Goal: Task Accomplishment & Management: Manage account settings

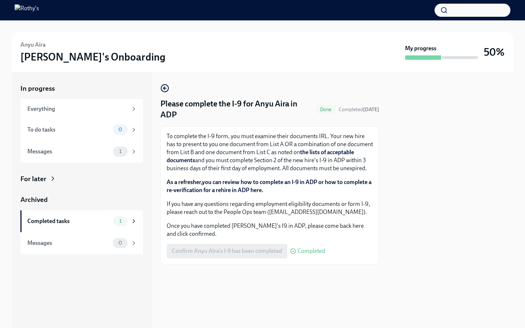
click at [313, 254] on span "Completed" at bounding box center [312, 251] width 28 height 6
click at [124, 151] on span "1" at bounding box center [120, 151] width 11 height 5
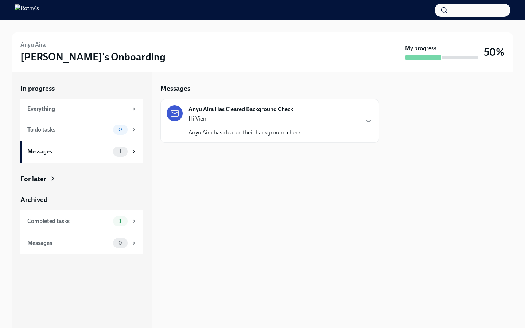
click at [219, 109] on strong "Anyu Aira Has Cleared Background Check" at bounding box center [241, 109] width 105 height 8
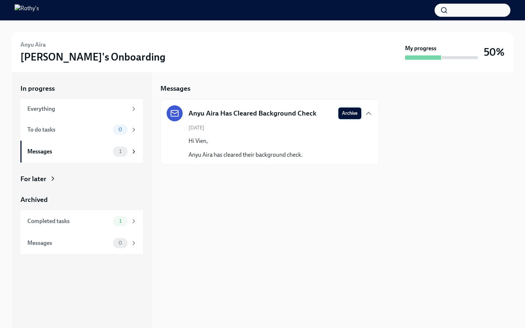
click at [353, 115] on span "Archive" at bounding box center [350, 113] width 16 height 7
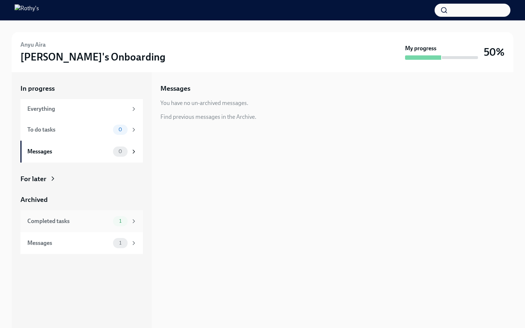
click at [123, 224] on div "1" at bounding box center [120, 221] width 15 height 10
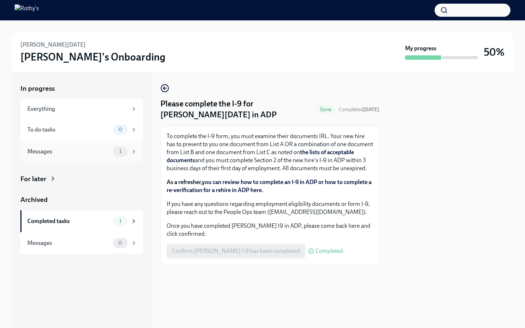
click at [123, 149] on span "1" at bounding box center [120, 151] width 11 height 5
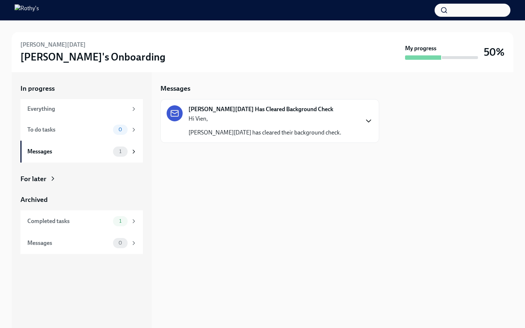
click at [371, 119] on icon "button" at bounding box center [369, 121] width 9 height 9
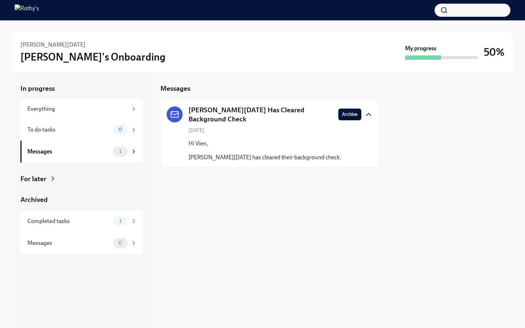
click at [350, 112] on span "Archive" at bounding box center [350, 114] width 16 height 7
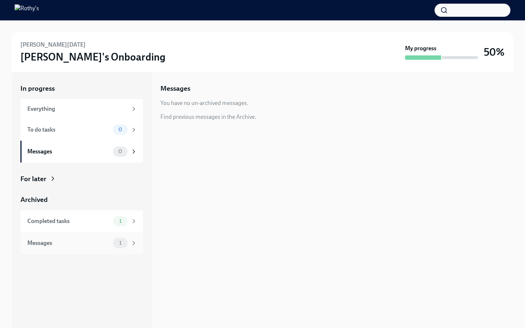
click at [122, 244] on span "1" at bounding box center [120, 242] width 11 height 5
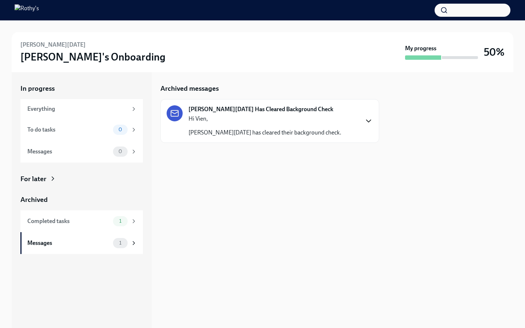
click at [367, 123] on icon "button" at bounding box center [369, 121] width 9 height 9
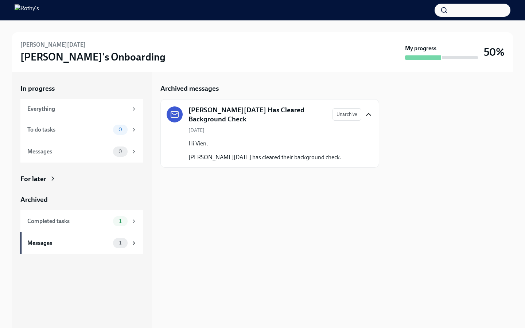
click at [259, 193] on div "Archived messages [PERSON_NAME][DATE] Has Cleared Background Check Unarchive [D…" at bounding box center [270, 200] width 219 height 256
click at [231, 84] on div "Archived messages" at bounding box center [270, 88] width 219 height 9
click at [370, 115] on icon "button" at bounding box center [369, 114] width 9 height 9
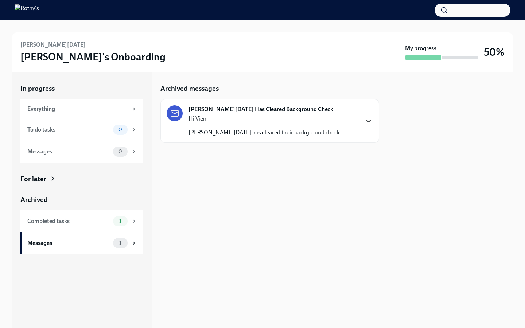
click at [348, 166] on div "Archived messages [PERSON_NAME][DATE] Has Cleared Background Check Hi Vien, [PE…" at bounding box center [270, 200] width 219 height 256
